Goal: Information Seeking & Learning: Understand process/instructions

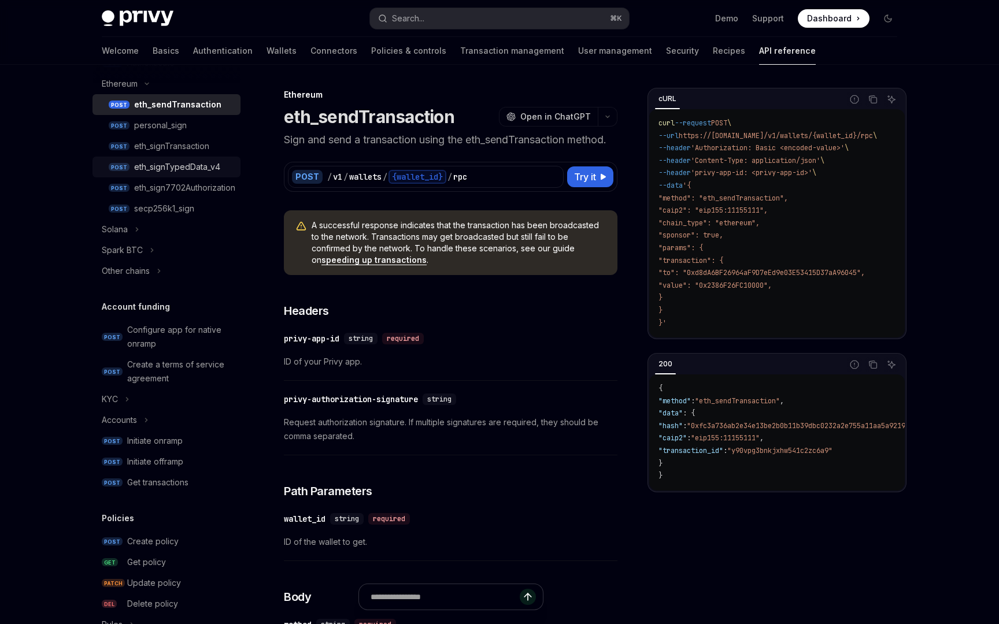
scroll to position [439, 0]
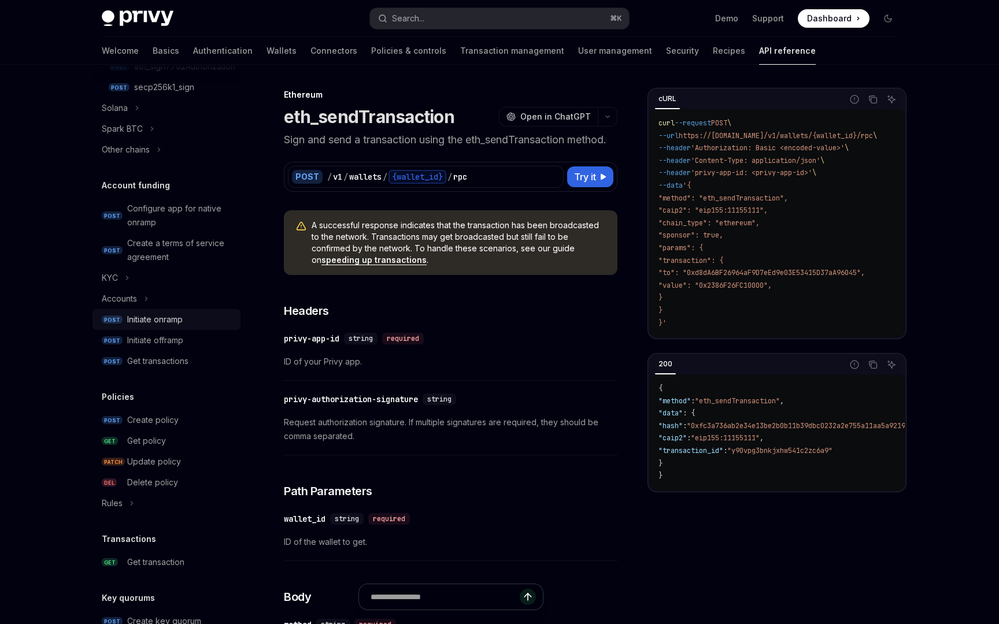
click at [177, 325] on div "Initiate onramp" at bounding box center [154, 320] width 55 height 14
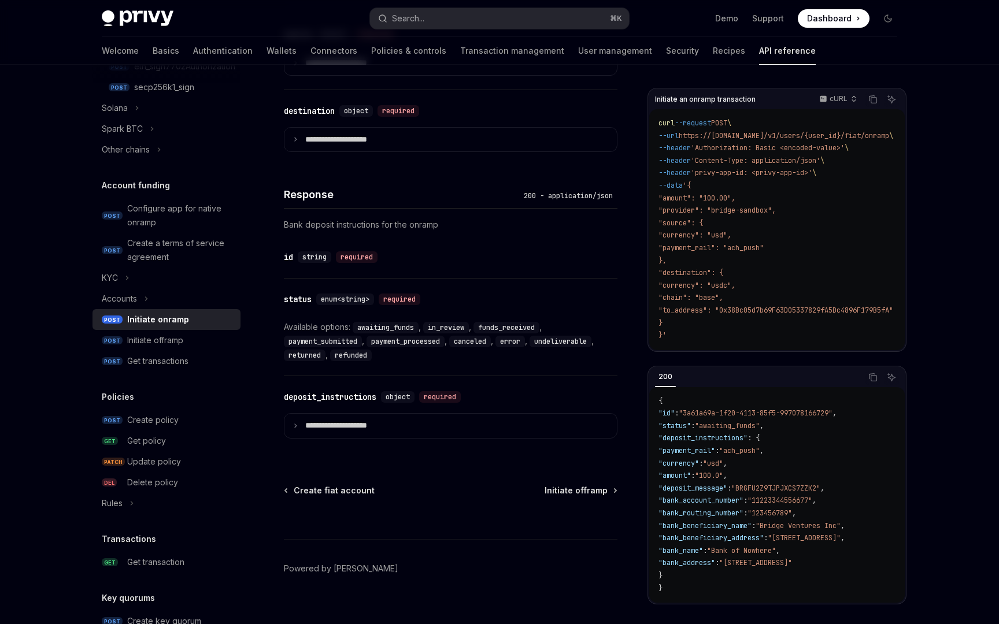
scroll to position [733, 0]
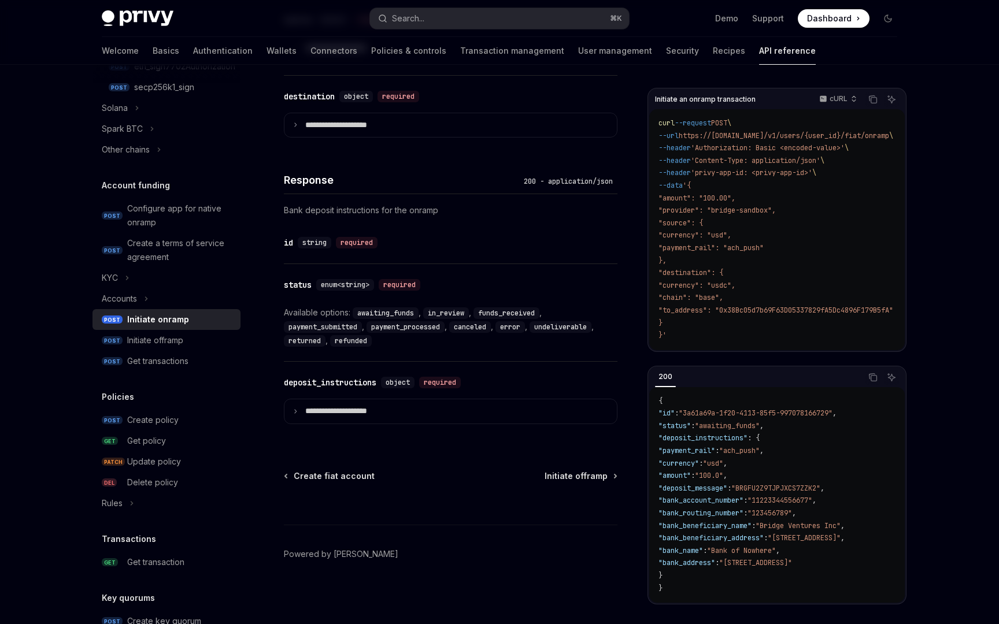
click at [441, 347] on div "Available options: awaiting_funds , in_review , funds_received , payment_submit…" at bounding box center [451, 327] width 334 height 42
drag, startPoint x: 385, startPoint y: 341, endPoint x: 457, endPoint y: 326, distance: 73.2
click at [457, 326] on div "Available options: awaiting_funds , in_review , funds_received , payment_submit…" at bounding box center [451, 327] width 334 height 42
copy div "canceled , error , undeliverable , returned , refunded"
click at [460, 47] on link "Transaction management" at bounding box center [512, 51] width 104 height 28
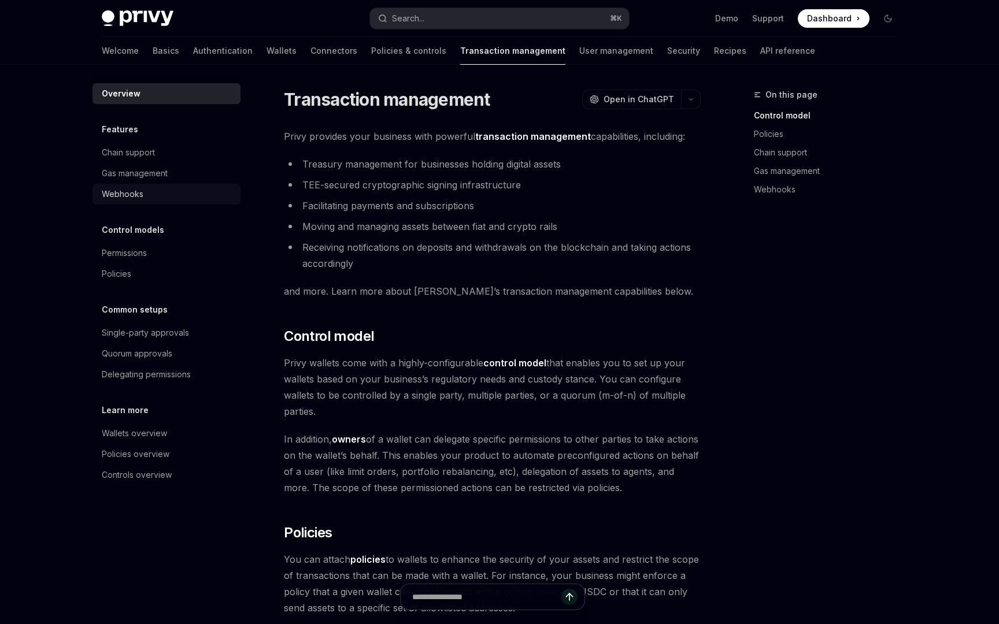
click at [155, 196] on div "Webhooks" at bounding box center [168, 194] width 132 height 14
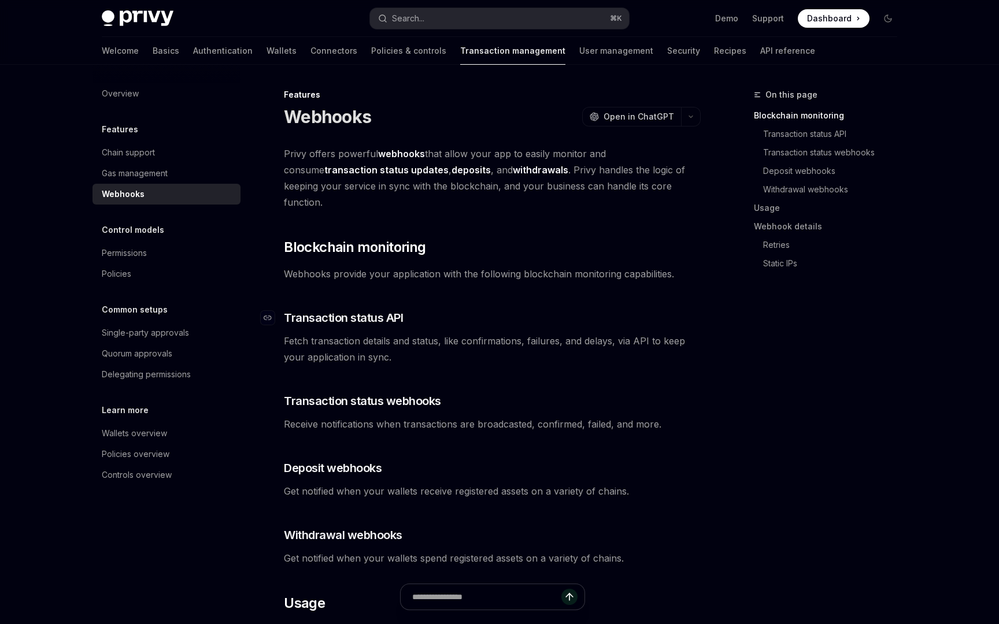
click at [351, 310] on span "Transaction status API" at bounding box center [343, 318] width 119 height 16
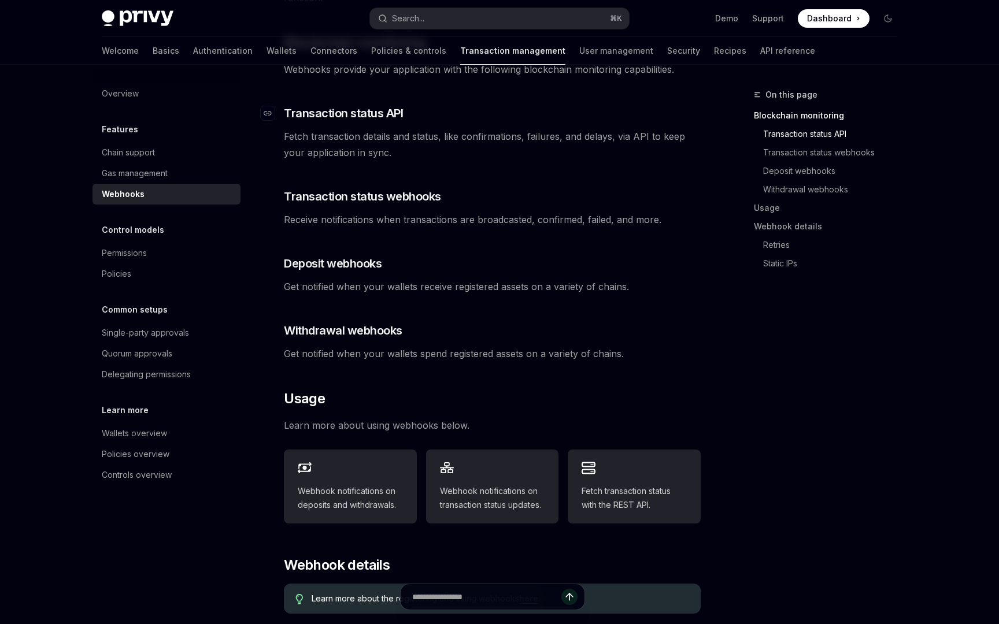
scroll to position [206, 0]
click at [642, 488] on span "Fetch transaction status with the REST API." at bounding box center [633, 497] width 105 height 28
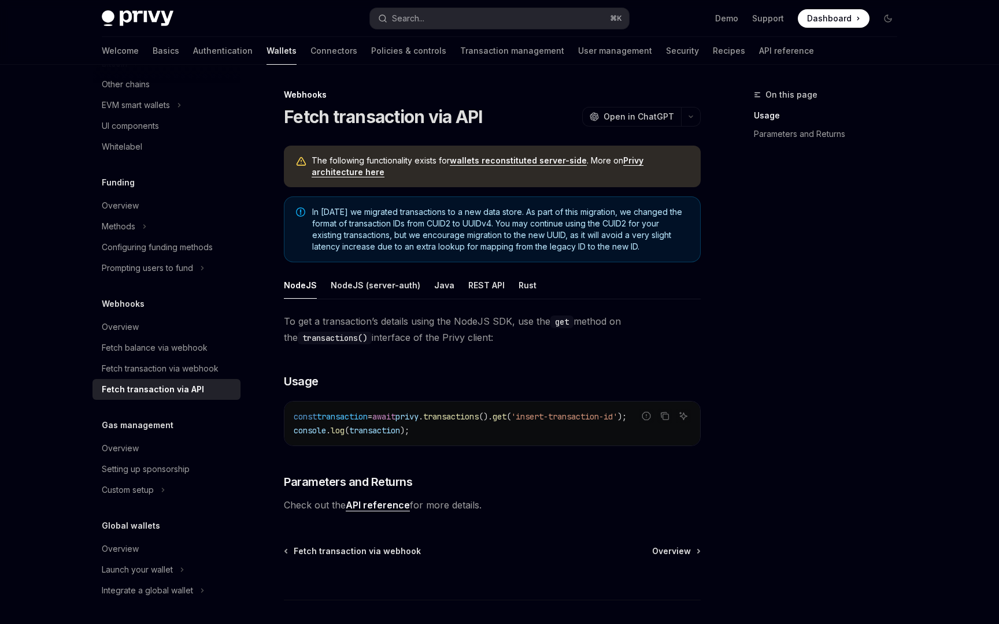
scroll to position [76, 0]
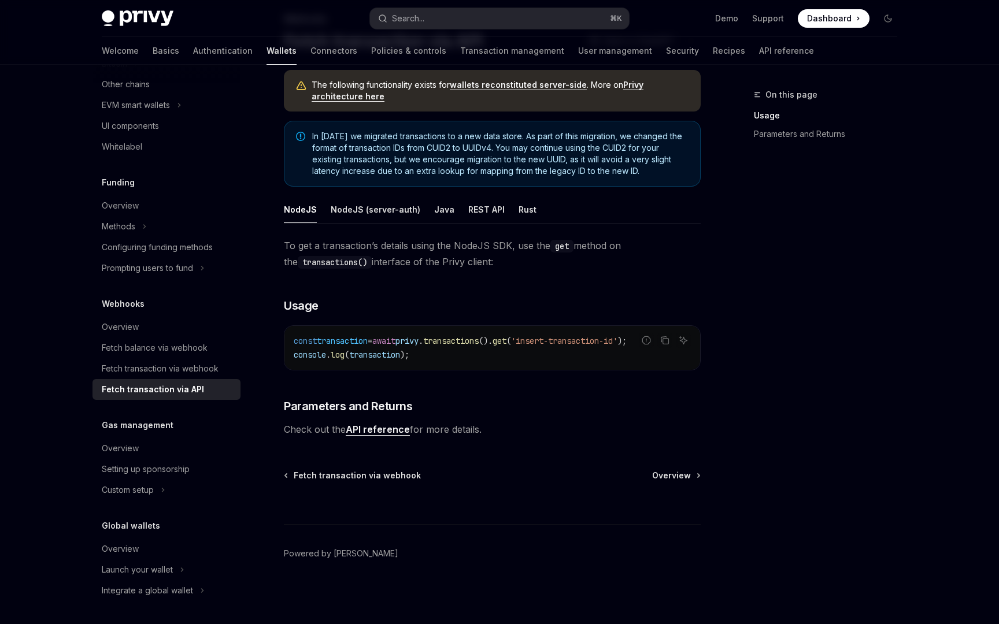
click at [376, 434] on link "API reference" at bounding box center [378, 430] width 64 height 12
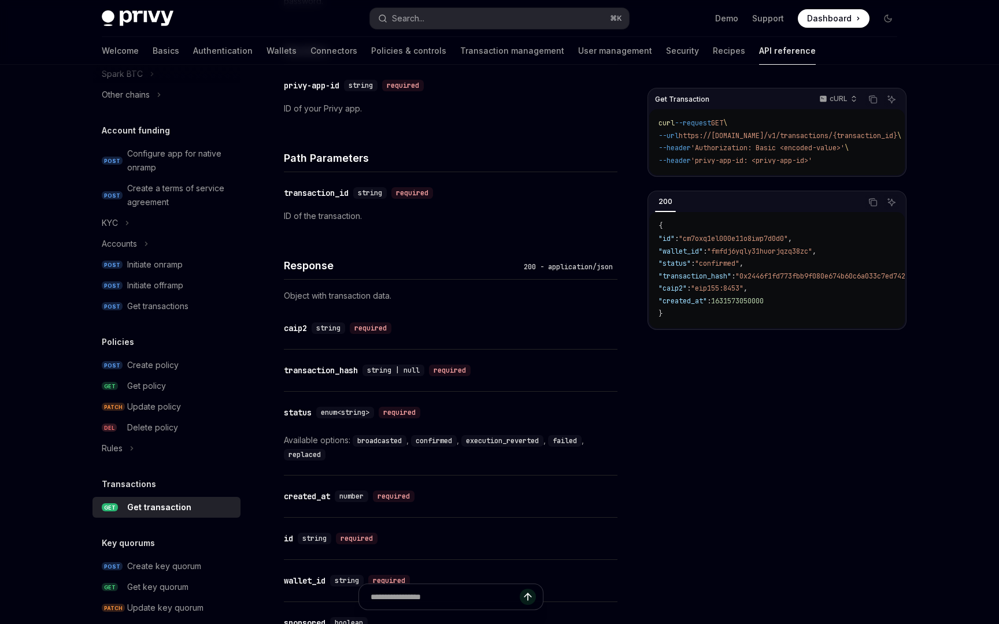
scroll to position [614, 0]
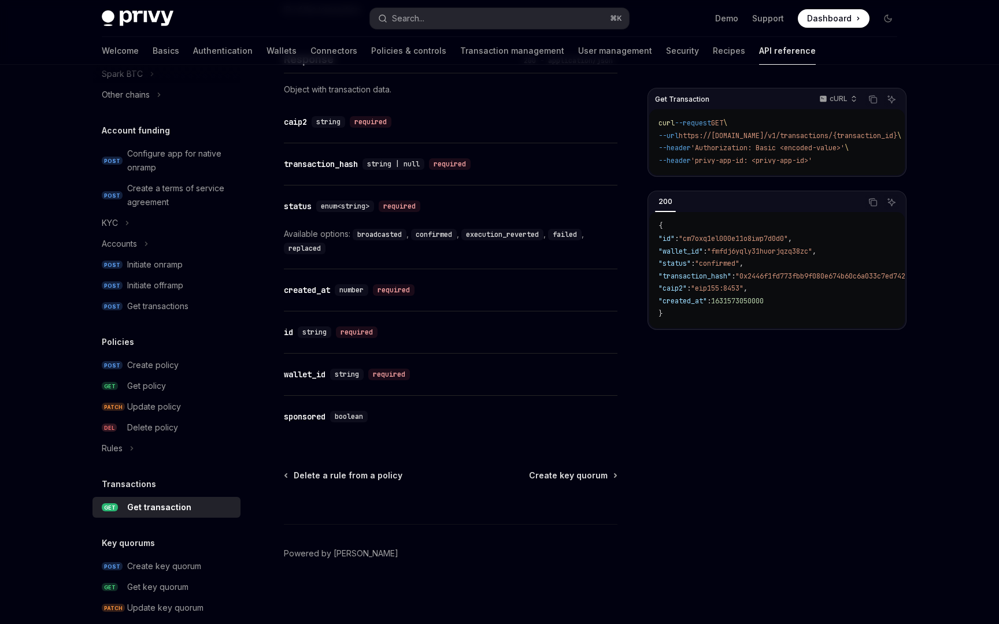
click at [564, 234] on code "failed" at bounding box center [565, 235] width 34 height 12
click at [334, 212] on div "enum<string>" at bounding box center [345, 207] width 58 height 12
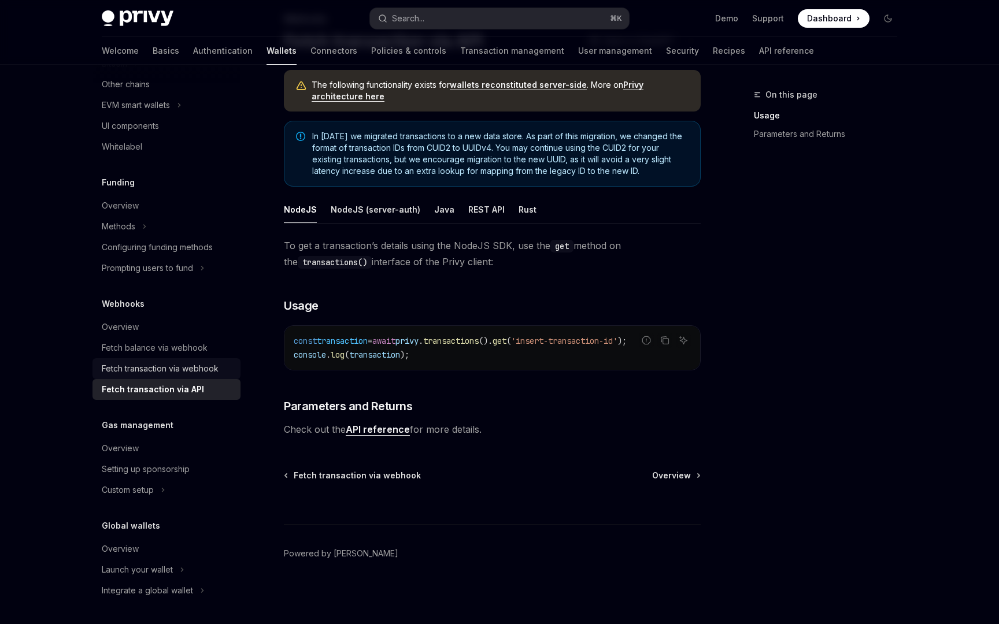
click at [186, 364] on div "Fetch transaction via webhook" at bounding box center [160, 369] width 117 height 14
type textarea "*"
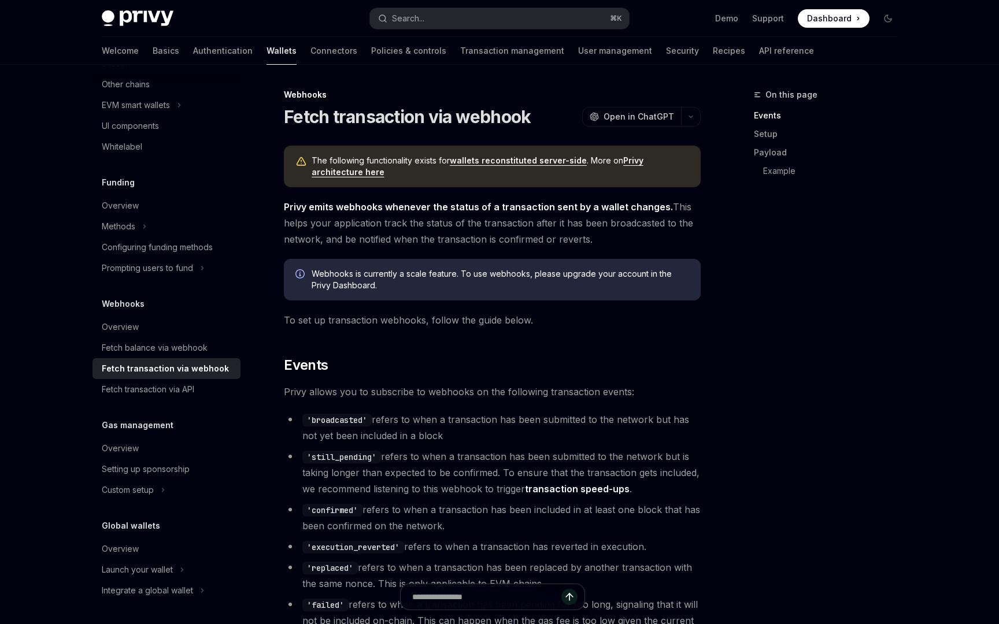
scroll to position [391, 0]
